Goal: Check status: Check status

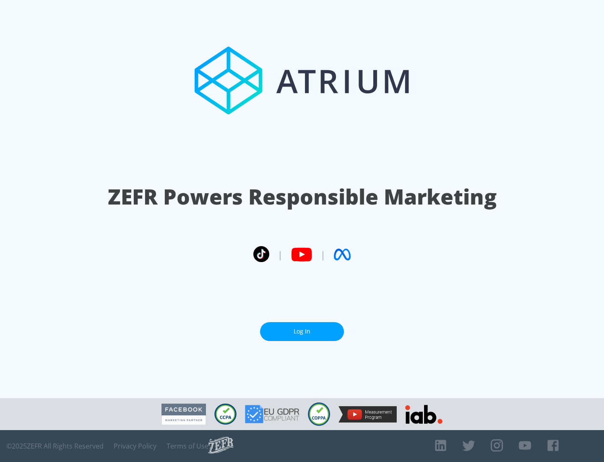
click at [302, 328] on link "Log In" at bounding box center [302, 331] width 84 height 19
